Goal: Information Seeking & Learning: Check status

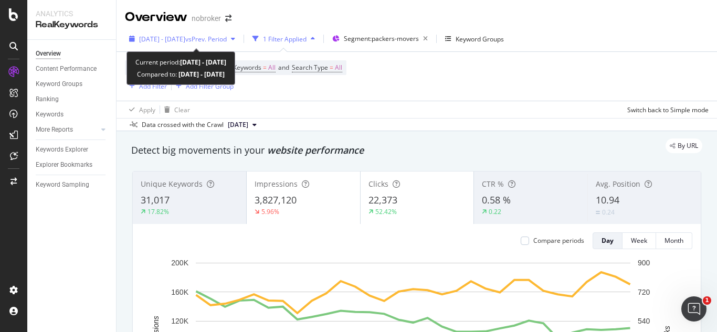
click at [239, 45] on div "[DATE] - [DATE] vs Prev. Period" at bounding box center [182, 39] width 114 height 16
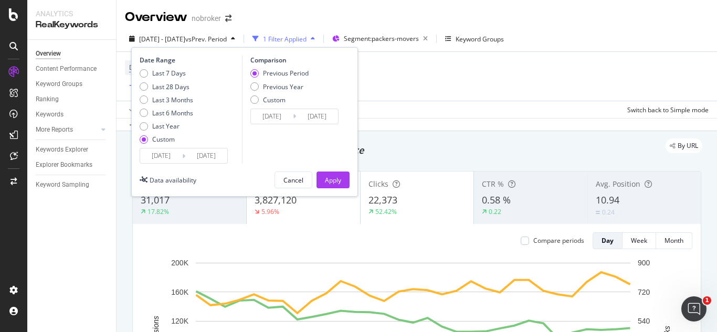
click at [214, 154] on input "[DATE]" at bounding box center [206, 156] width 42 height 15
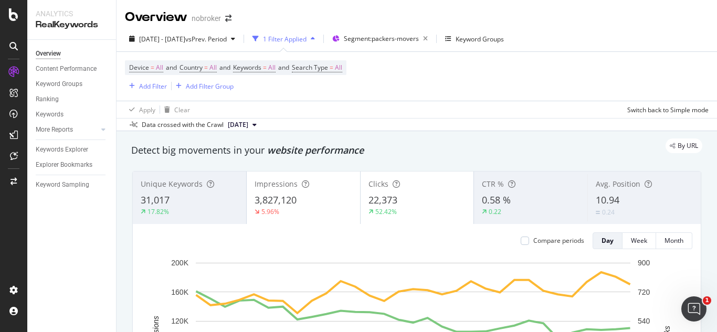
click at [410, 73] on div "Device = All and Country = All and Keywords = All and Search Type = All Add Fil…" at bounding box center [417, 76] width 584 height 49
click at [215, 49] on div "[DATE] - [DATE] vs Prev. Period 1 Filter Applied Segment: packers-movers Keywor…" at bounding box center [417, 40] width 600 height 21
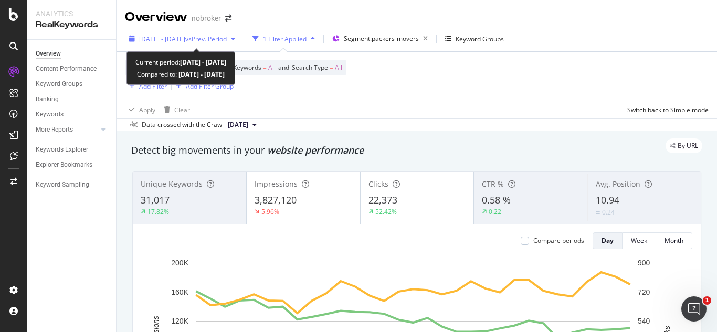
click at [185, 41] on span "[DATE] - [DATE]" at bounding box center [162, 39] width 46 height 9
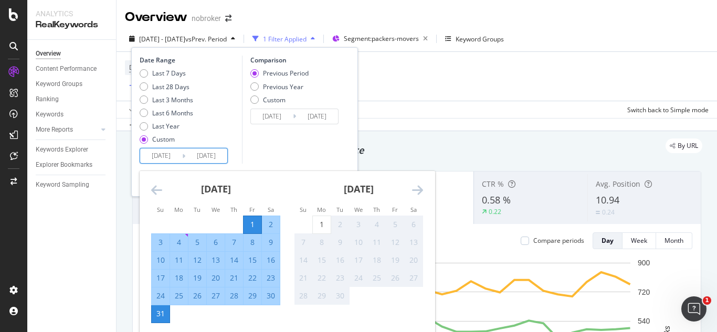
click at [193, 157] on input "[DATE]" at bounding box center [206, 156] width 42 height 15
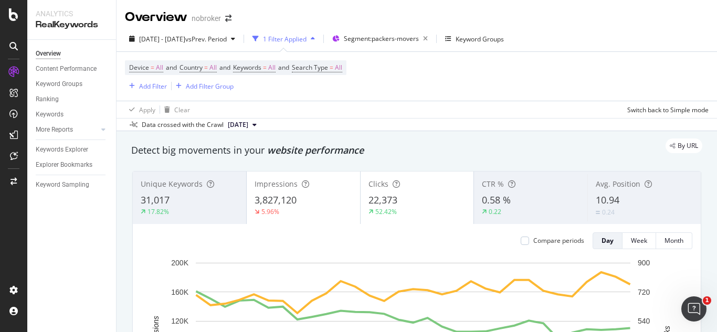
click at [407, 99] on div "Device = All and Country = All and Keywords = All and Search Type = All Add Fil…" at bounding box center [417, 76] width 584 height 49
